Goal: Obtain resource: Download file/media

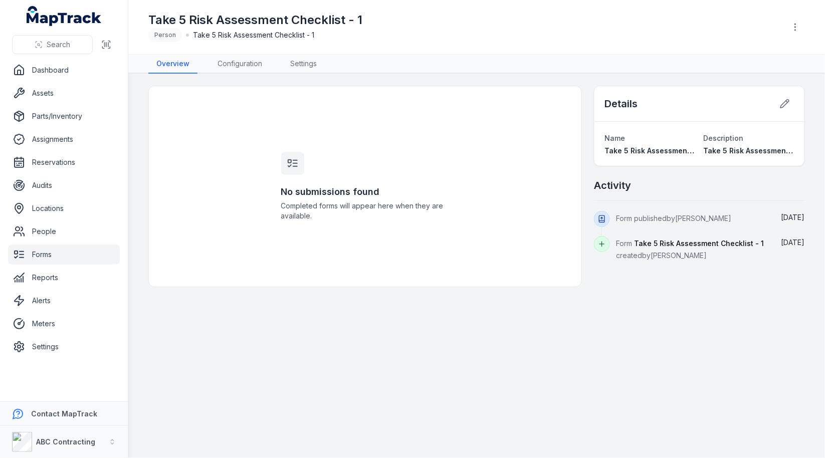
click at [66, 254] on link "Forms" at bounding box center [64, 255] width 112 height 20
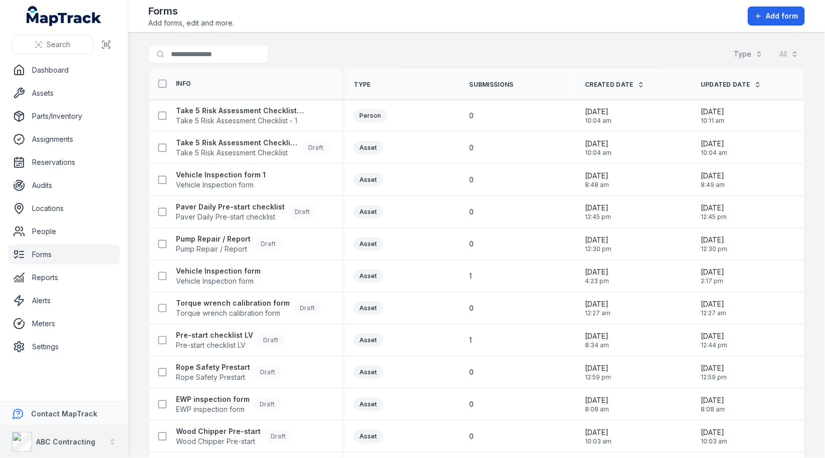
click at [69, 434] on div "ABC Contracting" at bounding box center [53, 442] width 83 height 20
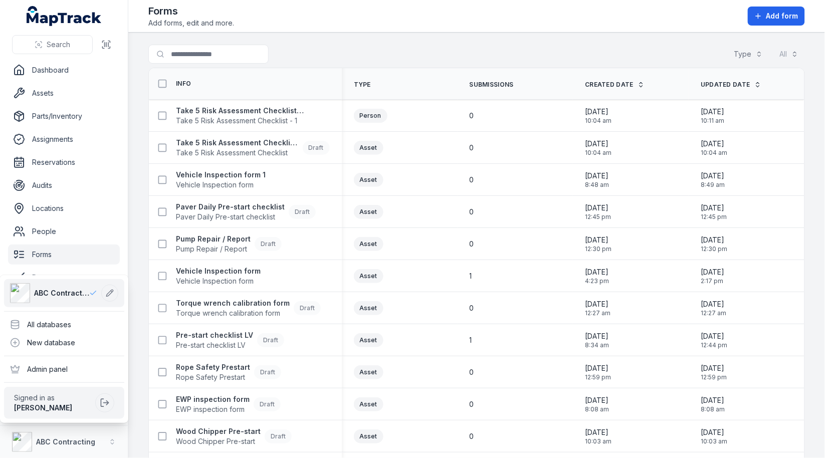
click at [505, 166] on div "Search Dashboard Assets Parts/Inventory Assignments Reservations Audits Locatio…" at bounding box center [412, 229] width 825 height 458
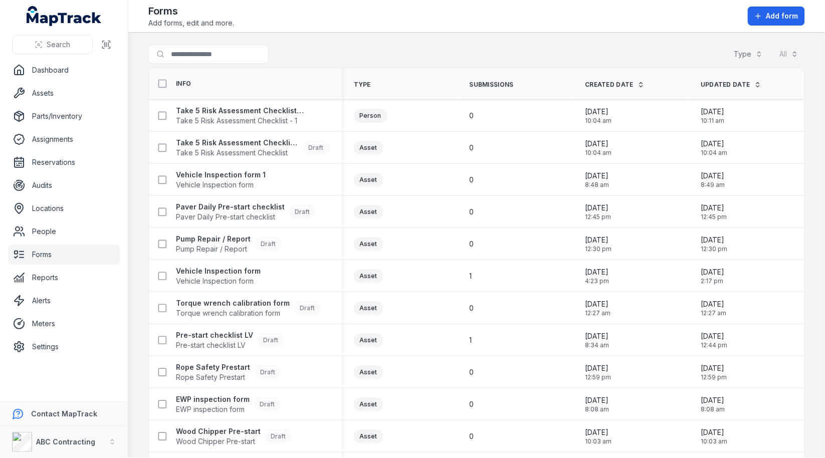
scroll to position [31, 0]
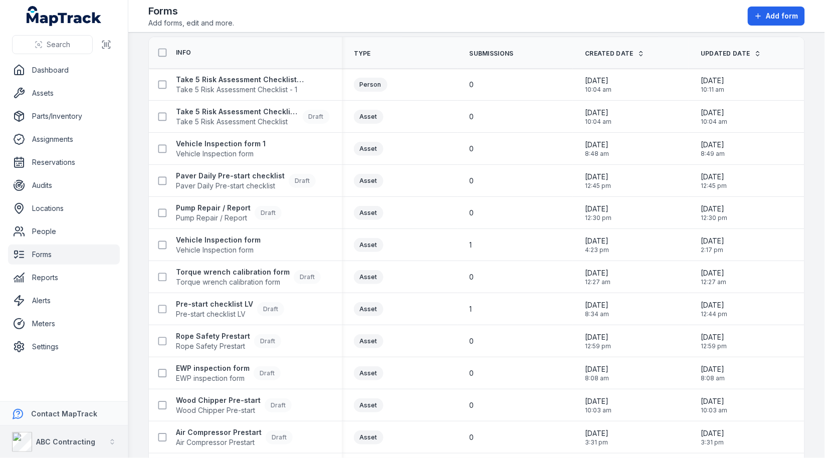
click at [83, 447] on div "ABC Contracting" at bounding box center [53, 442] width 83 height 20
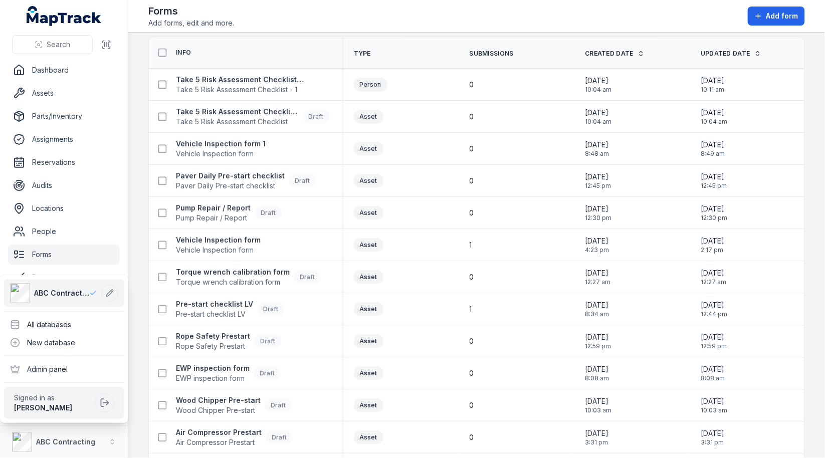
click at [431, 281] on div "Search Dashboard Assets Parts/Inventory Assignments Reservations Audits Locatio…" at bounding box center [412, 229] width 825 height 458
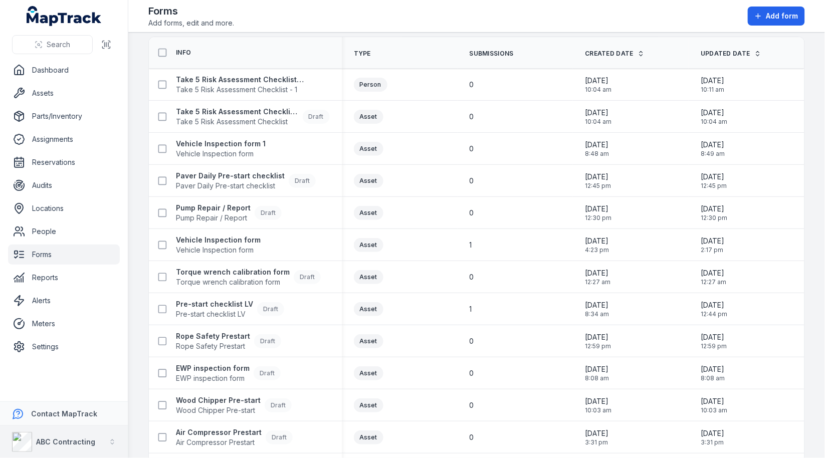
click at [96, 437] on button "ABC Contracting" at bounding box center [64, 442] width 128 height 32
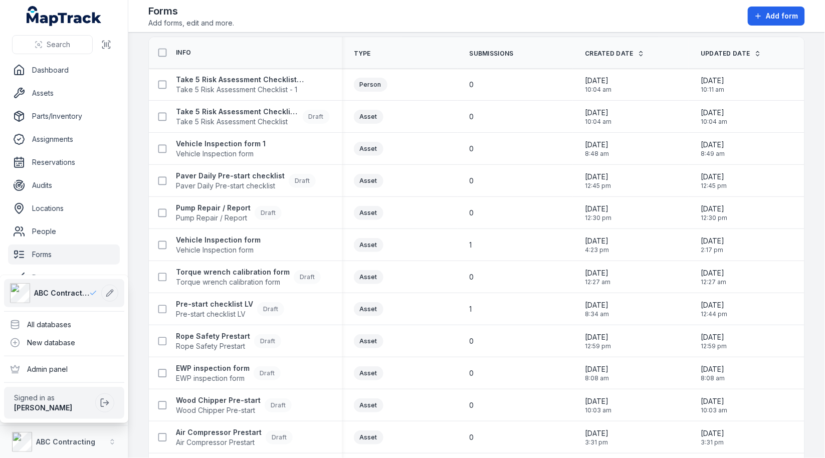
click at [455, 261] on div "Search Dashboard Assets Parts/Inventory Assignments Reservations Audits Locatio…" at bounding box center [412, 229] width 825 height 458
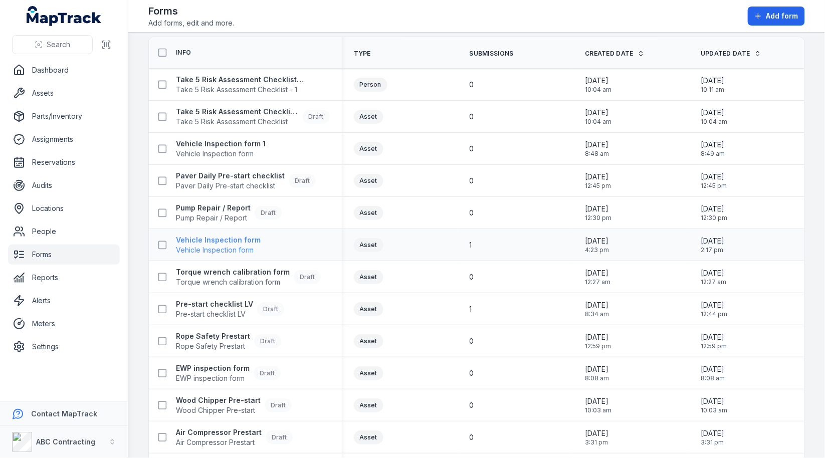
click at [226, 245] on span "Vehicle Inspection form" at bounding box center [218, 250] width 85 height 10
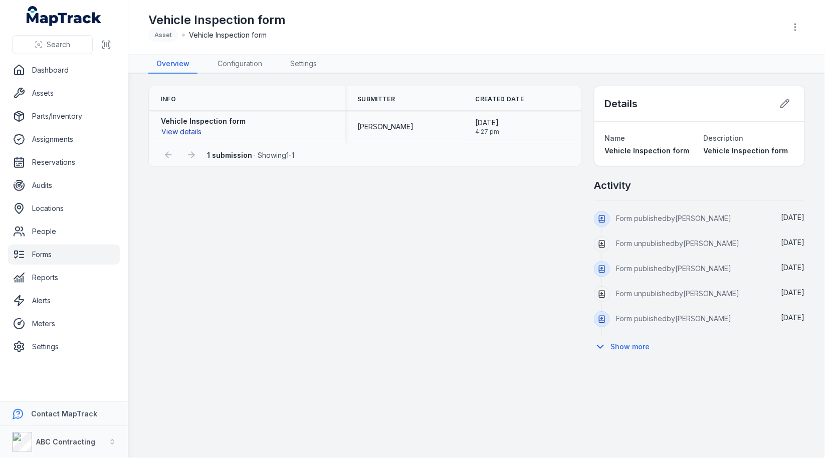
click at [188, 133] on button "View details" at bounding box center [181, 131] width 41 height 11
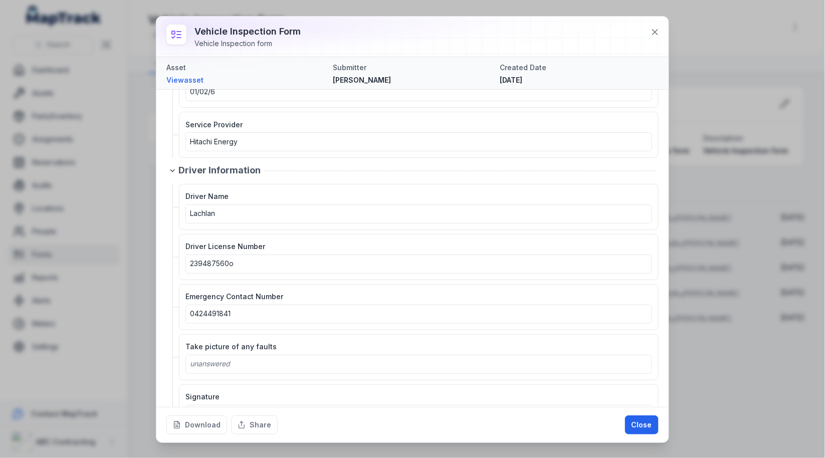
scroll to position [575, 0]
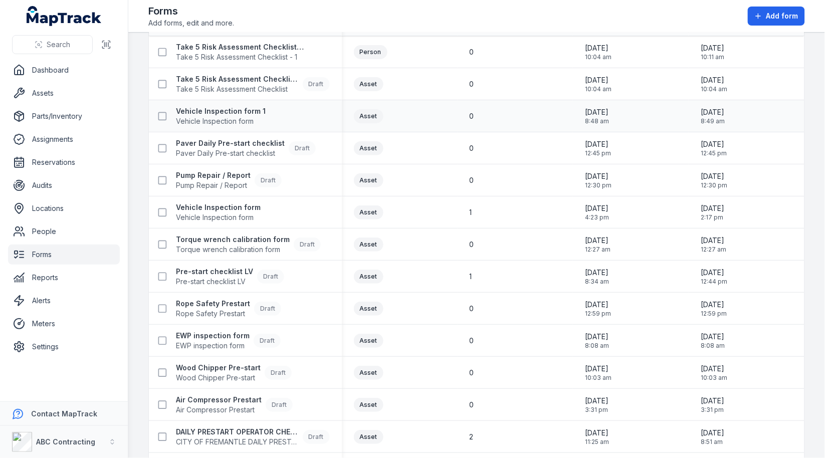
scroll to position [72, 0]
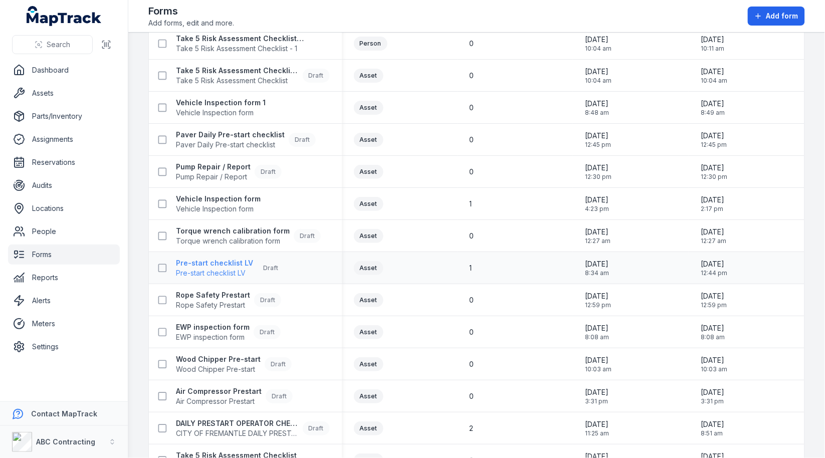
click at [240, 270] on span "Pre-start checklist LV" at bounding box center [214, 273] width 77 height 10
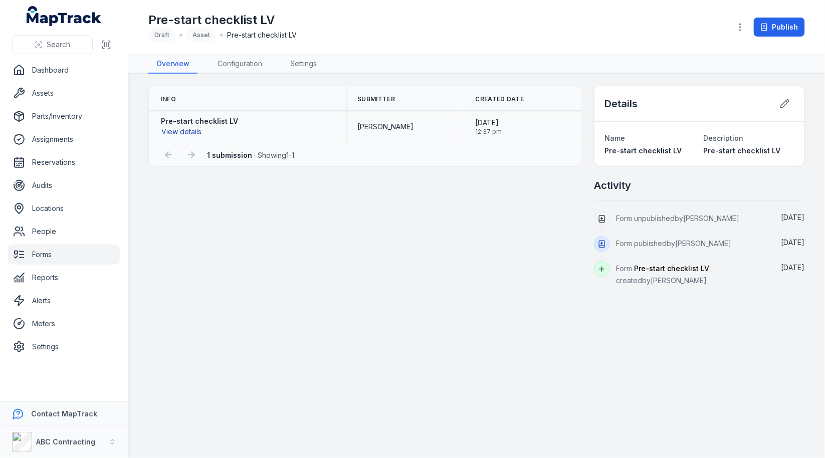
click at [184, 134] on button "View details" at bounding box center [181, 131] width 41 height 11
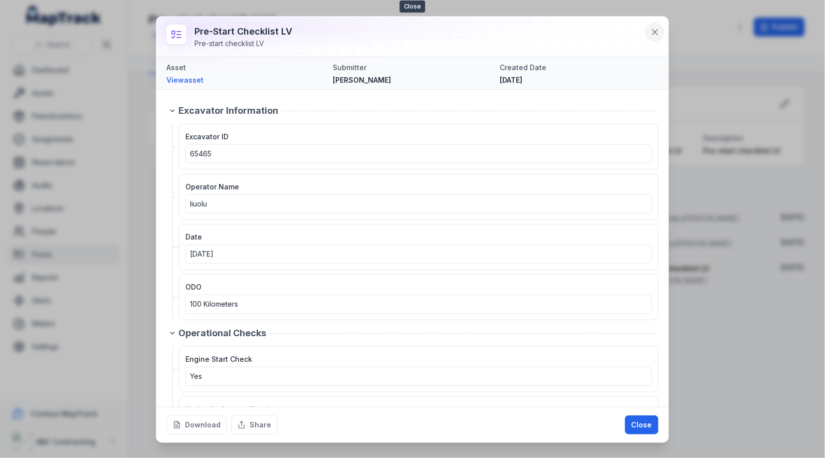
click at [652, 36] on icon at bounding box center [655, 32] width 10 height 10
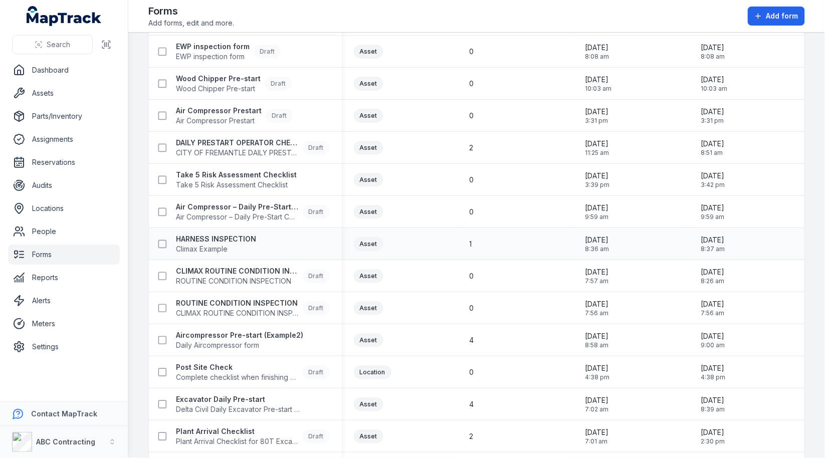
scroll to position [419, 0]
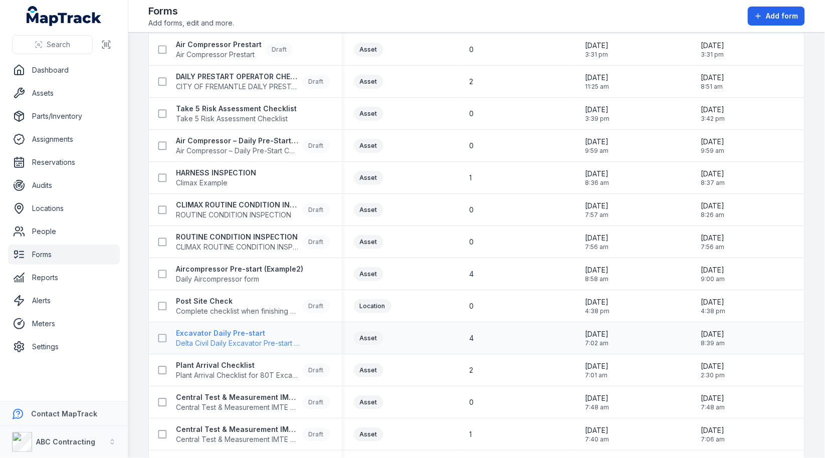
click at [221, 338] on span "Delta Civil Daily Excavator Pre-start Checklist" at bounding box center [240, 343] width 128 height 10
click at [562, 265] on div "4" at bounding box center [516, 274] width 116 height 18
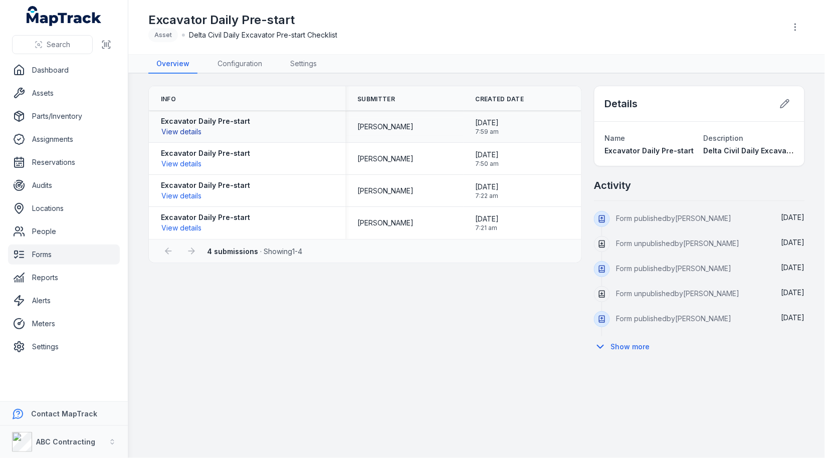
click at [188, 132] on button "View details" at bounding box center [181, 131] width 41 height 11
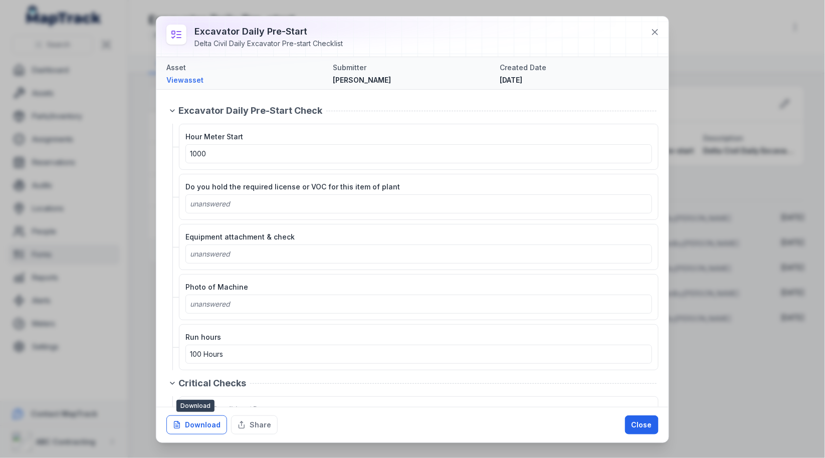
click at [208, 422] on button "Download" at bounding box center [196, 424] width 61 height 19
click at [660, 33] on icon at bounding box center [655, 32] width 10 height 10
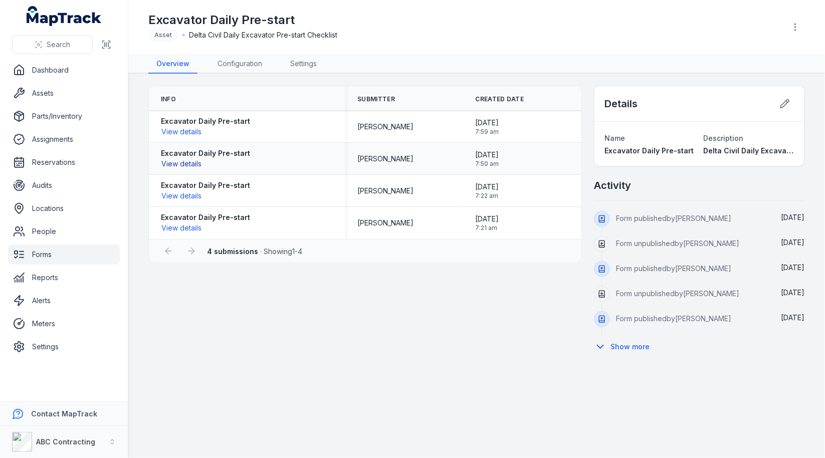
click at [194, 163] on button "View details" at bounding box center [181, 163] width 41 height 11
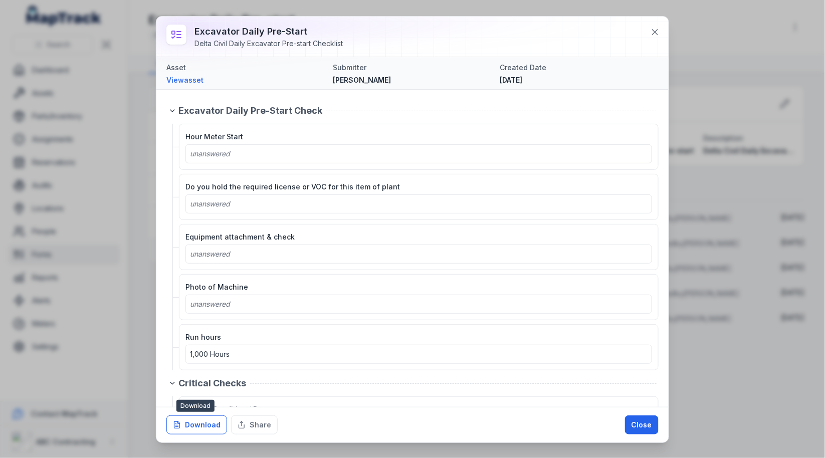
click at [207, 422] on button "Download" at bounding box center [196, 424] width 61 height 19
click at [651, 35] on icon at bounding box center [655, 32] width 10 height 10
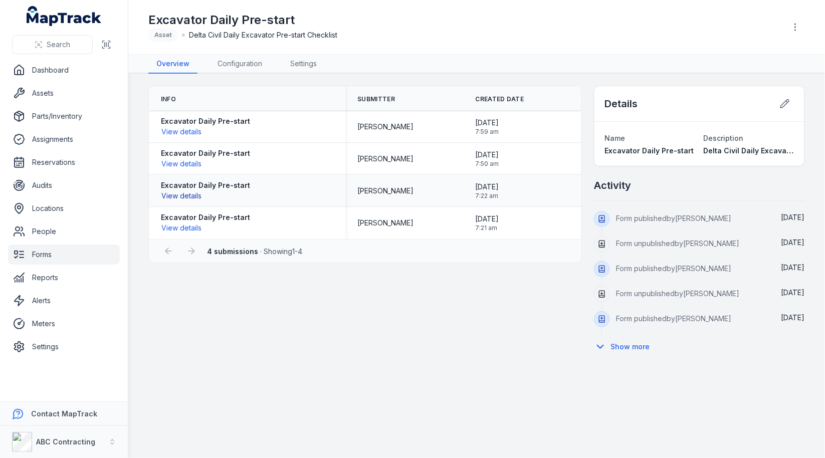
click at [190, 197] on button "View details" at bounding box center [181, 195] width 41 height 11
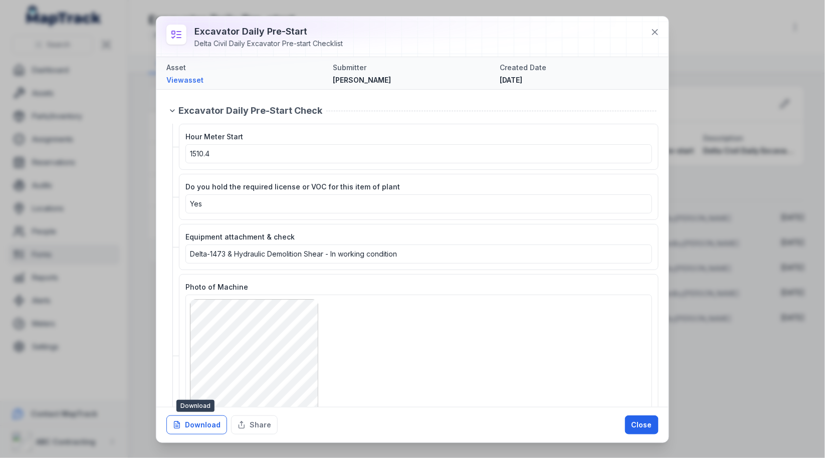
click at [218, 419] on button "Download" at bounding box center [196, 424] width 61 height 19
click at [651, 27] on icon at bounding box center [655, 32] width 10 height 10
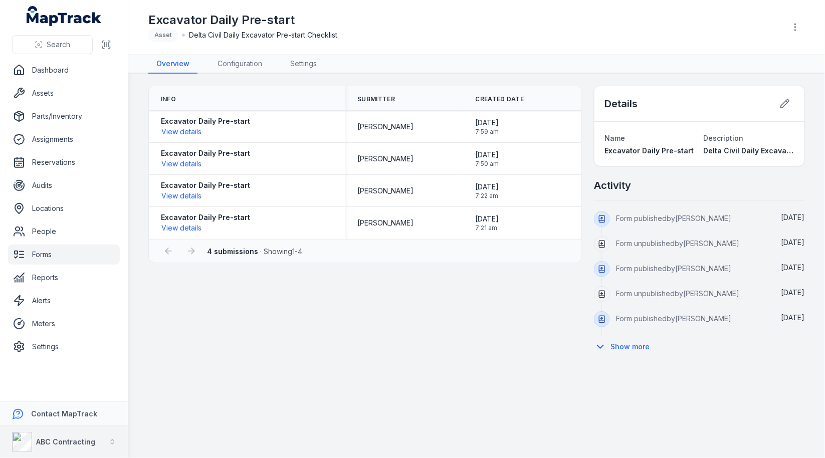
click at [47, 435] on div "ABC Contracting" at bounding box center [53, 442] width 83 height 20
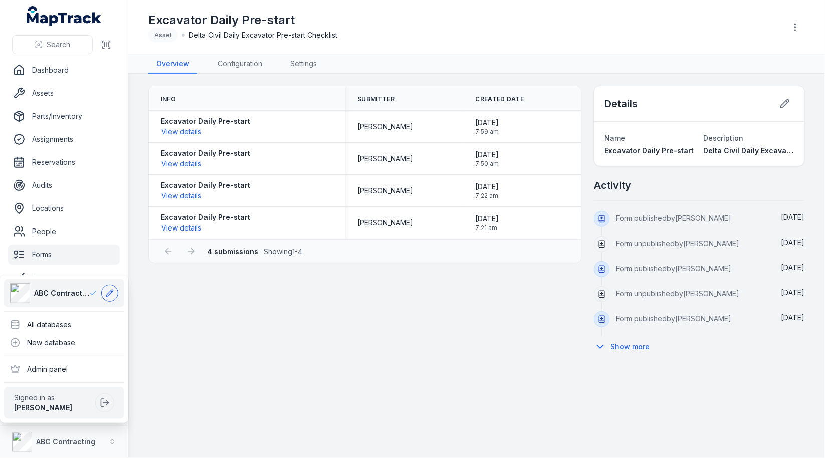
click at [107, 296] on icon at bounding box center [109, 293] width 7 height 7
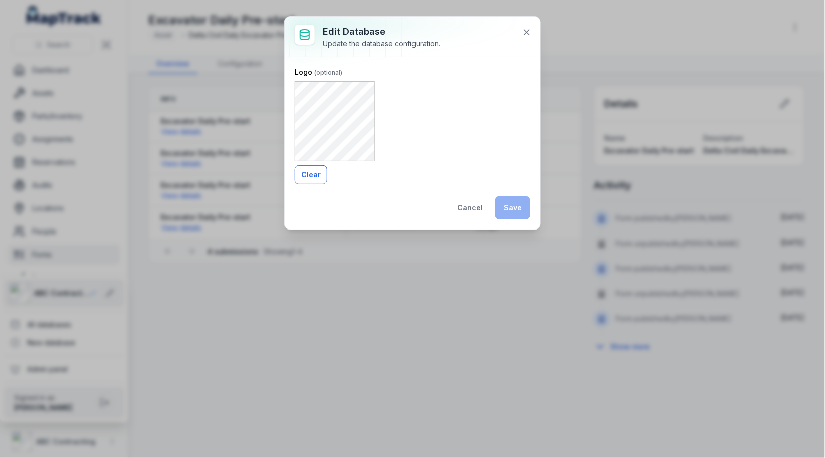
click at [314, 166] on button "Clear" at bounding box center [311, 174] width 33 height 19
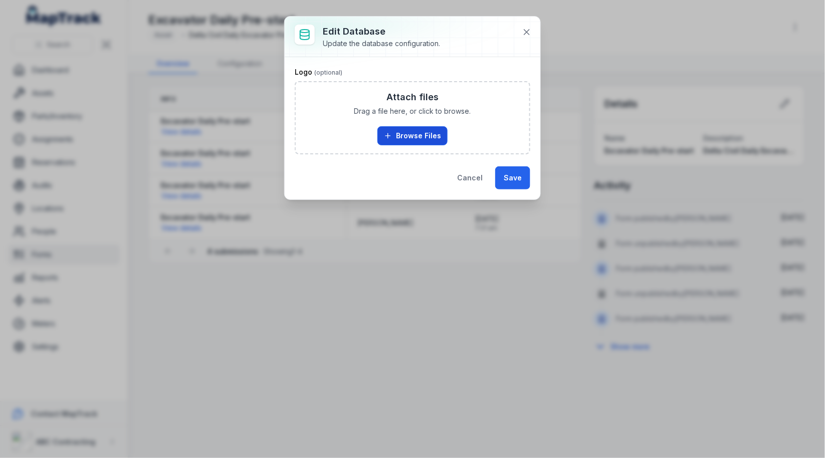
click at [399, 133] on button "Browse Files" at bounding box center [412, 135] width 70 height 19
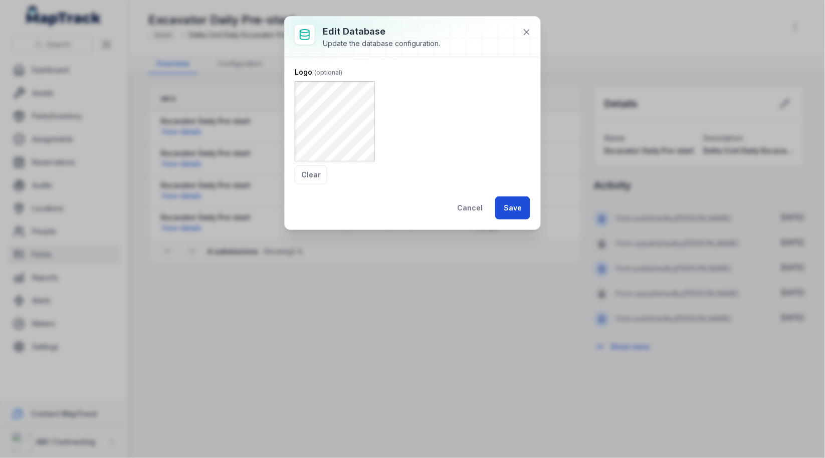
click at [509, 203] on button "Save" at bounding box center [512, 207] width 35 height 23
